Goal: Task Accomplishment & Management: Manage account settings

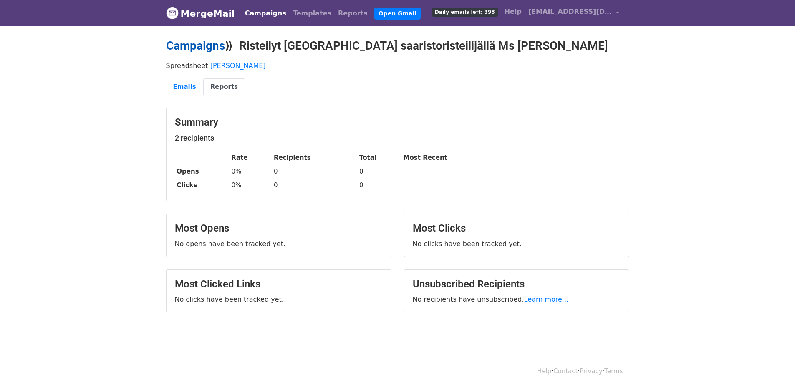
click at [203, 44] on link "Campaigns" at bounding box center [195, 46] width 59 height 14
click at [202, 44] on link "Campaigns" at bounding box center [195, 46] width 59 height 14
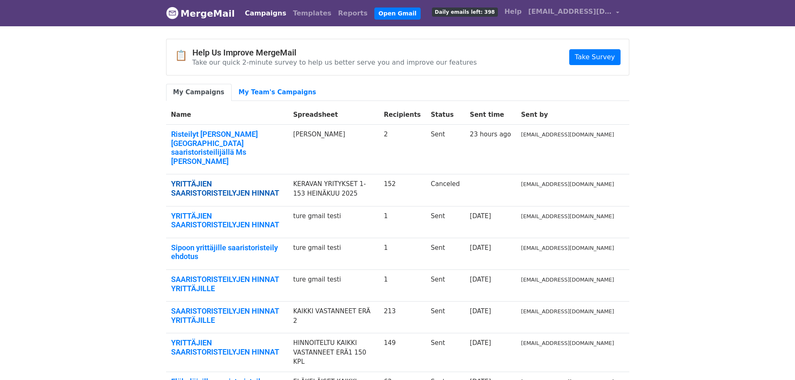
click at [272, 179] on link "YRITTÄJIEN SAARISTORISTEILYJEN HINNAT" at bounding box center [227, 188] width 112 height 18
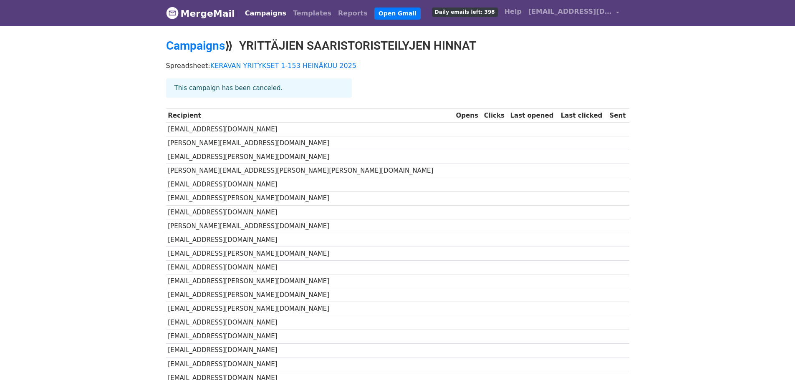
click at [253, 13] on link "Campaigns" at bounding box center [265, 13] width 48 height 17
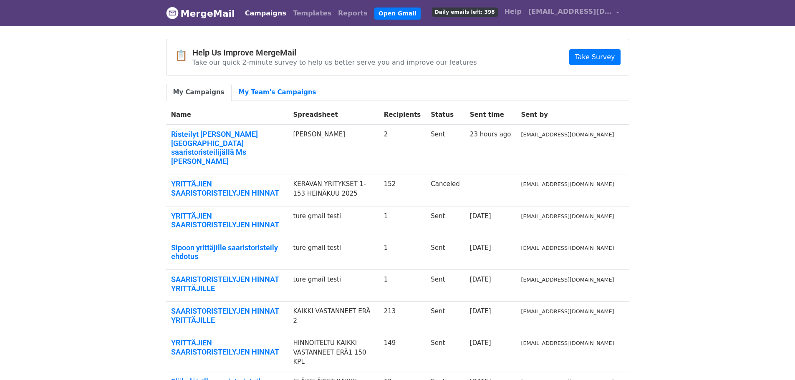
click at [379, 174] on td "KERAVAN YRITYKSET 1-153 HEINÄKUU 2025" at bounding box center [333, 190] width 91 height 32
click at [253, 307] on link "SAARISTORISTEILYJEN HINNAT YRITTÄJILLE" at bounding box center [227, 316] width 112 height 18
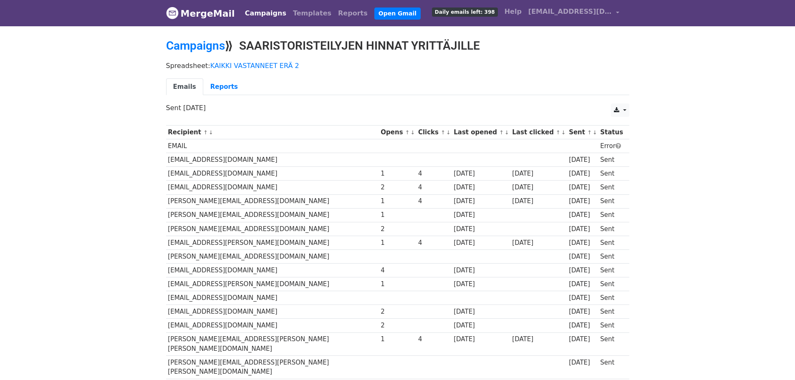
drag, startPoint x: 797, startPoint y: 28, endPoint x: 729, endPoint y: 121, distance: 115.2
click at [211, 88] on link "Reports" at bounding box center [224, 86] width 42 height 17
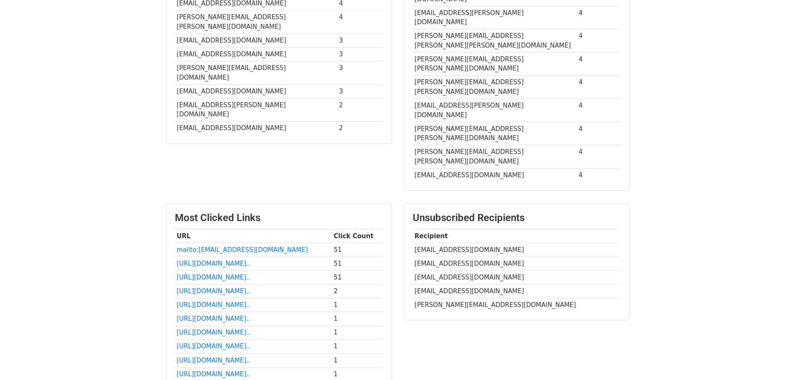
scroll to position [294, 0]
click at [236, 273] on link "http://www.namorada.fi/?utm..." at bounding box center [212, 277] width 73 height 8
